Goal: Find specific page/section: Find specific page/section

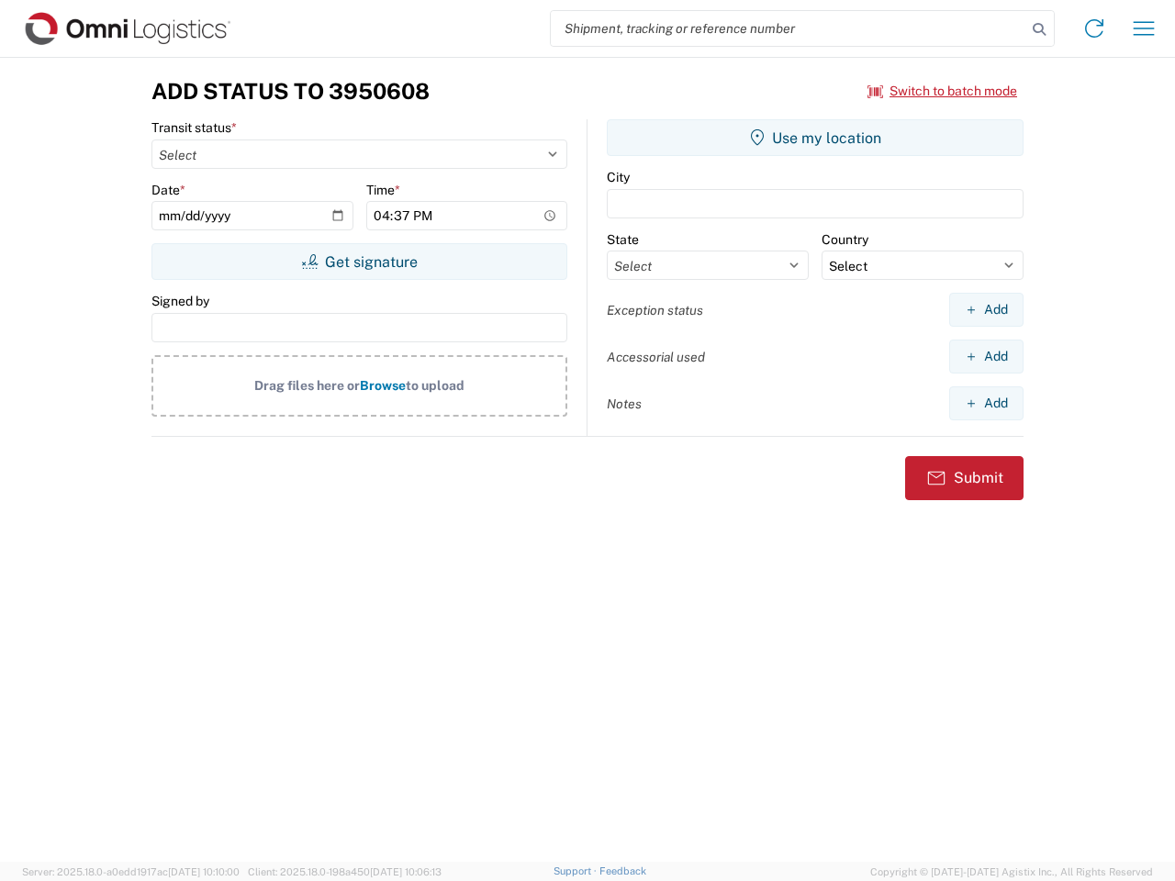
click at [788, 28] on input "search" at bounding box center [788, 28] width 475 height 35
click at [1039, 29] on icon at bounding box center [1039, 30] width 26 height 26
click at [1094, 28] on icon at bounding box center [1093, 28] width 29 height 29
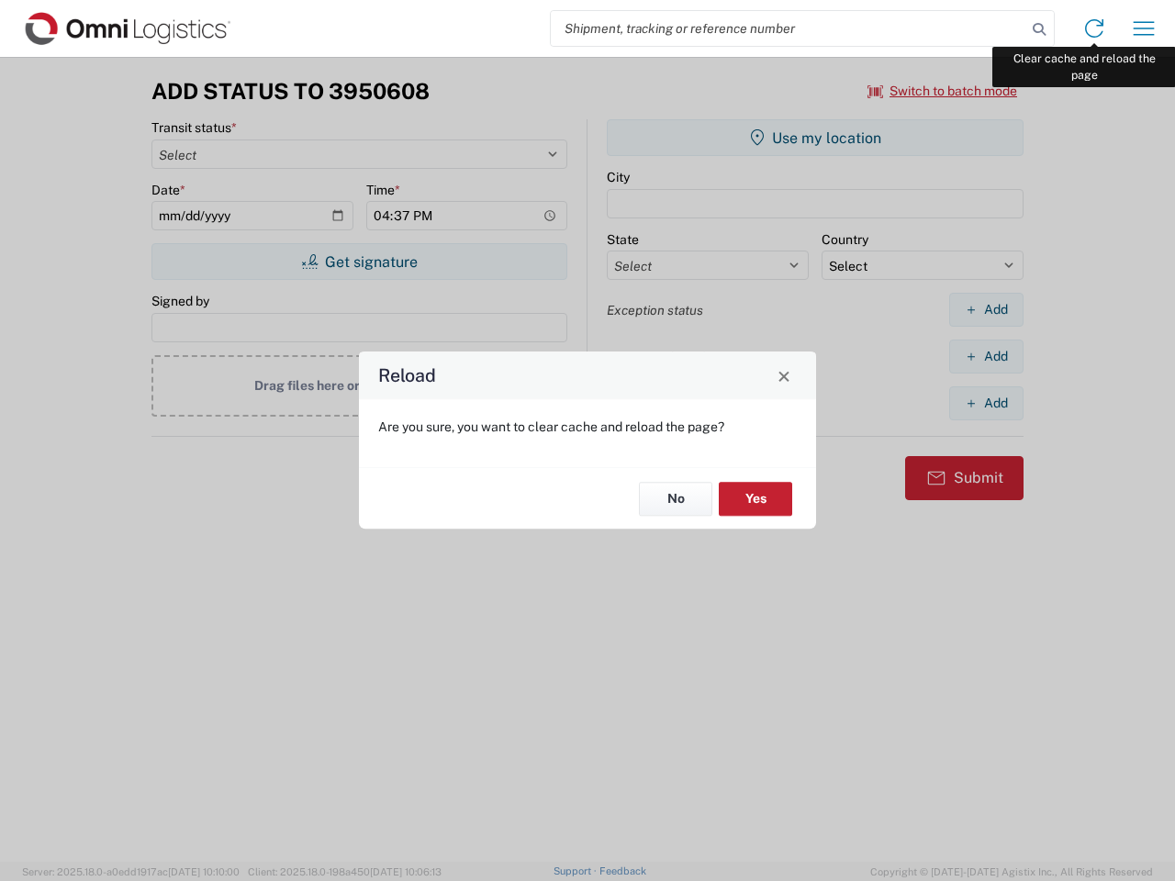
click at [1143, 28] on div "Reload Are you sure, you want to clear cache and reload the page? No Yes" at bounding box center [587, 440] width 1175 height 881
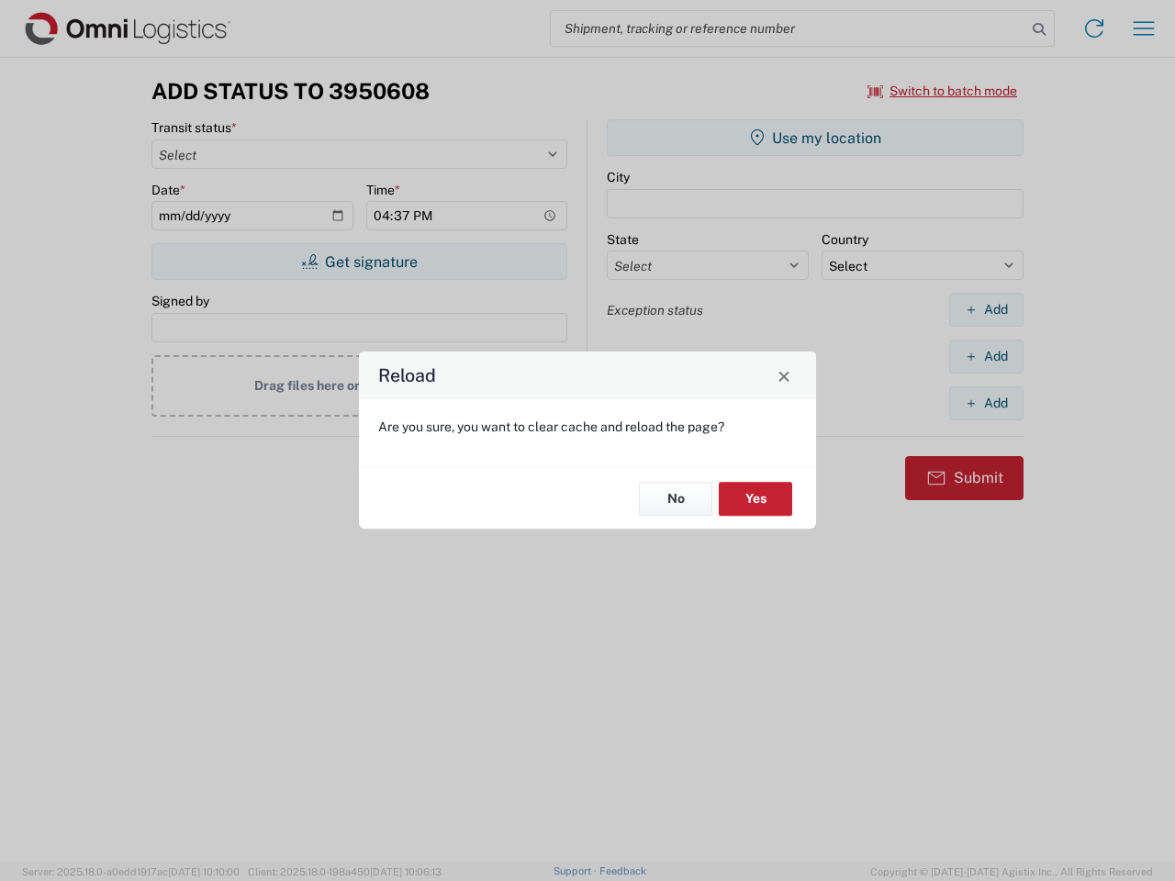
click at [942, 91] on div "Reload Are you sure, you want to clear cache and reload the page? No Yes" at bounding box center [587, 440] width 1175 height 881
click at [359, 262] on div "Reload Are you sure, you want to clear cache and reload the page? No Yes" at bounding box center [587, 440] width 1175 height 881
click at [815, 138] on div "Reload Are you sure, you want to clear cache and reload the page? No Yes" at bounding box center [587, 440] width 1175 height 881
click at [986, 309] on div "Reload Are you sure, you want to clear cache and reload the page? No Yes" at bounding box center [587, 440] width 1175 height 881
click at [986, 356] on div "Reload Are you sure, you want to clear cache and reload the page? No Yes" at bounding box center [587, 440] width 1175 height 881
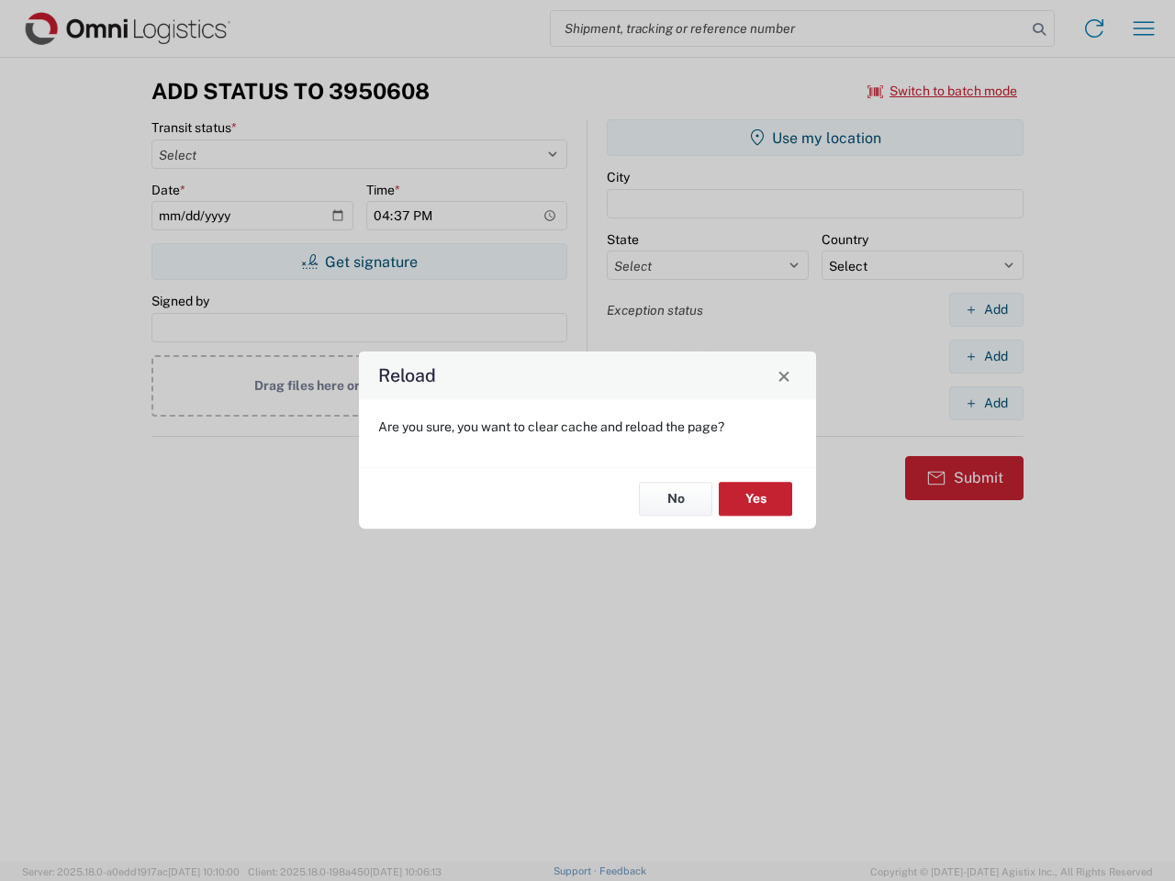
click at [986, 403] on div "Reload Are you sure, you want to clear cache and reload the page? No Yes" at bounding box center [587, 440] width 1175 height 881
